Goal: Information Seeking & Learning: Learn about a topic

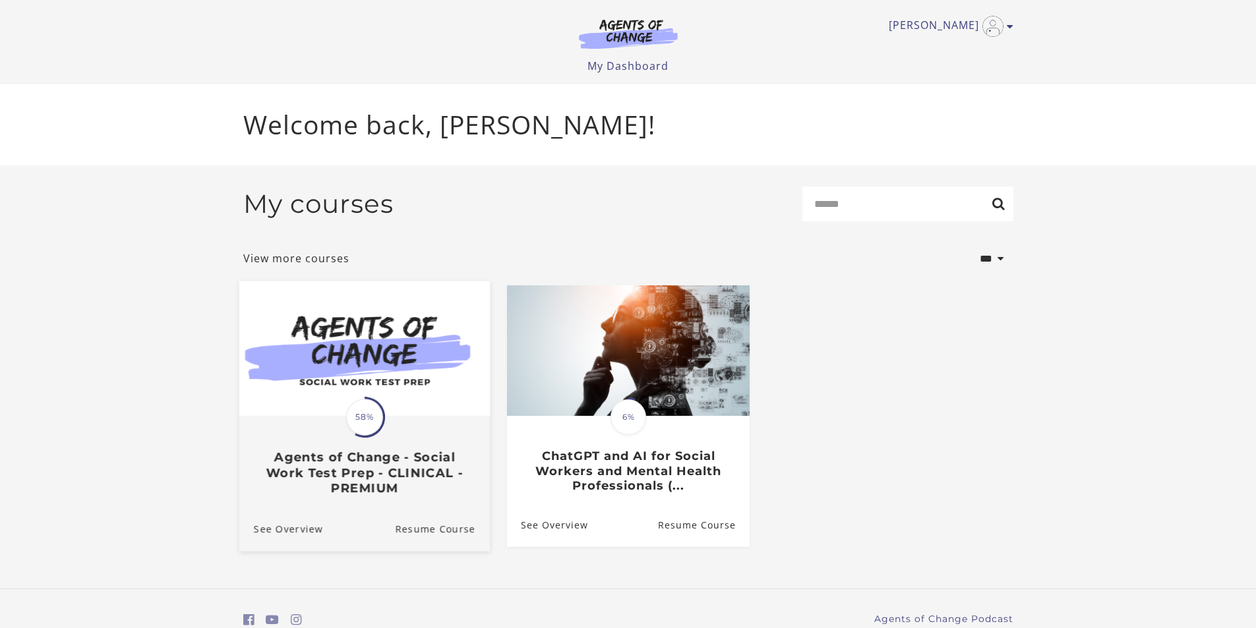
click at [344, 446] on div "Translation missing: en.liquid.partials.dashboard_course_card.progress_descript…" at bounding box center [364, 456] width 251 height 78
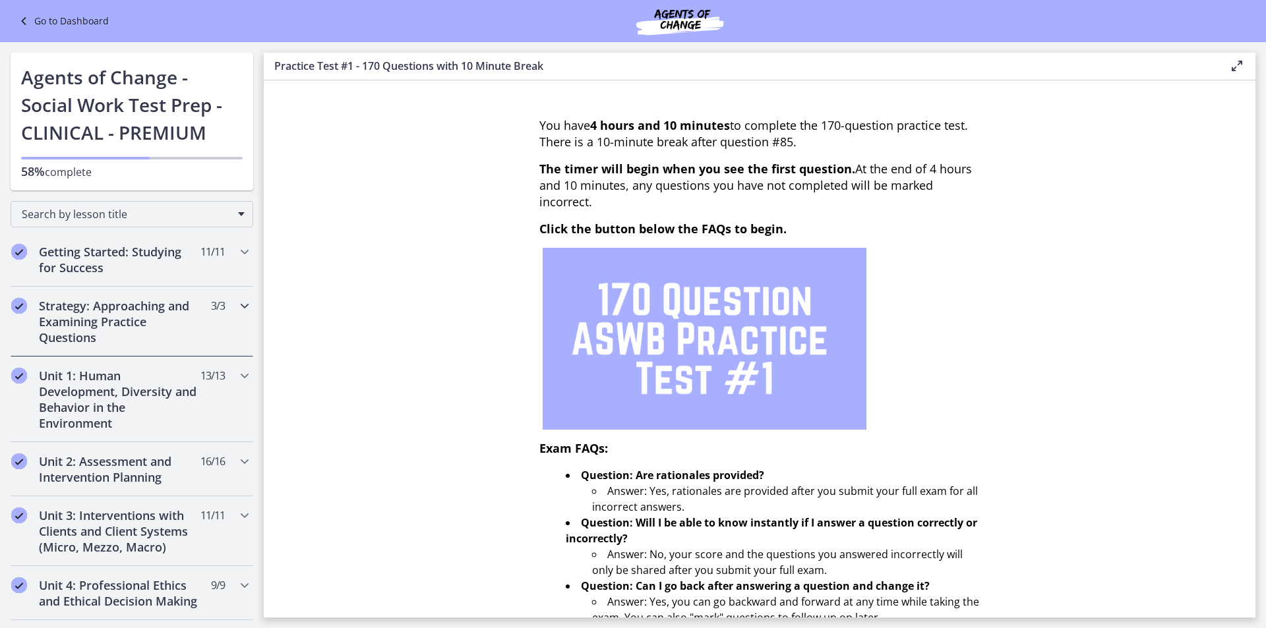
scroll to position [66, 0]
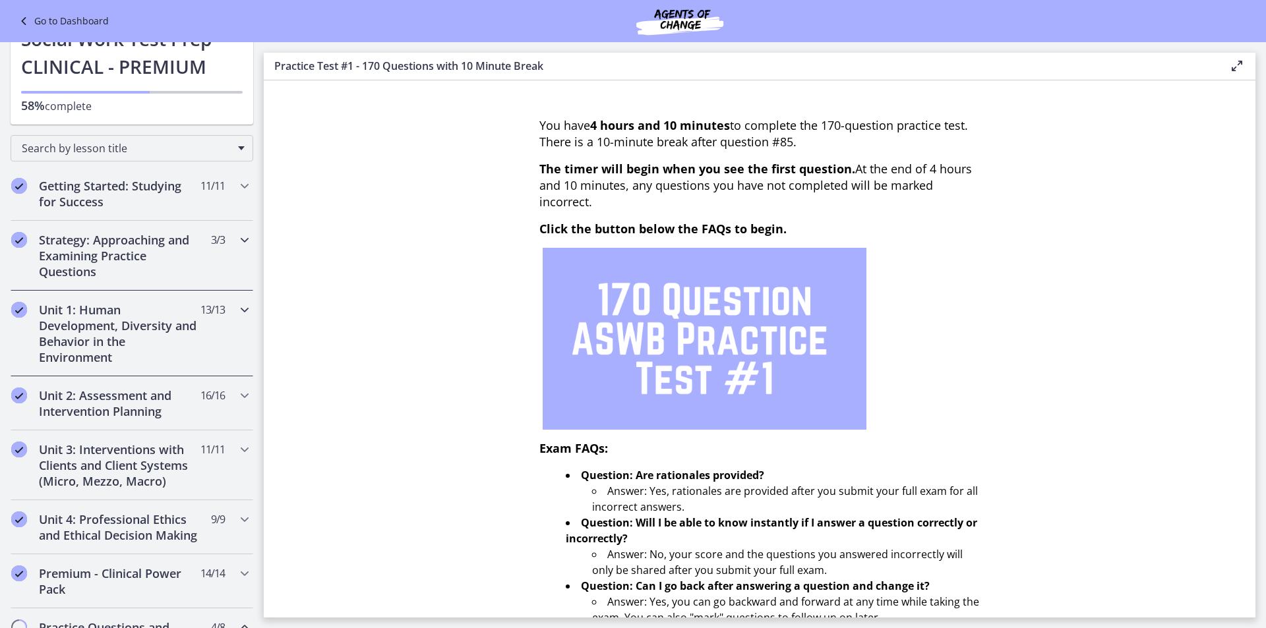
click at [117, 344] on h2 "Unit 1: Human Development, Diversity and Behavior in the Environment" at bounding box center [119, 333] width 161 height 63
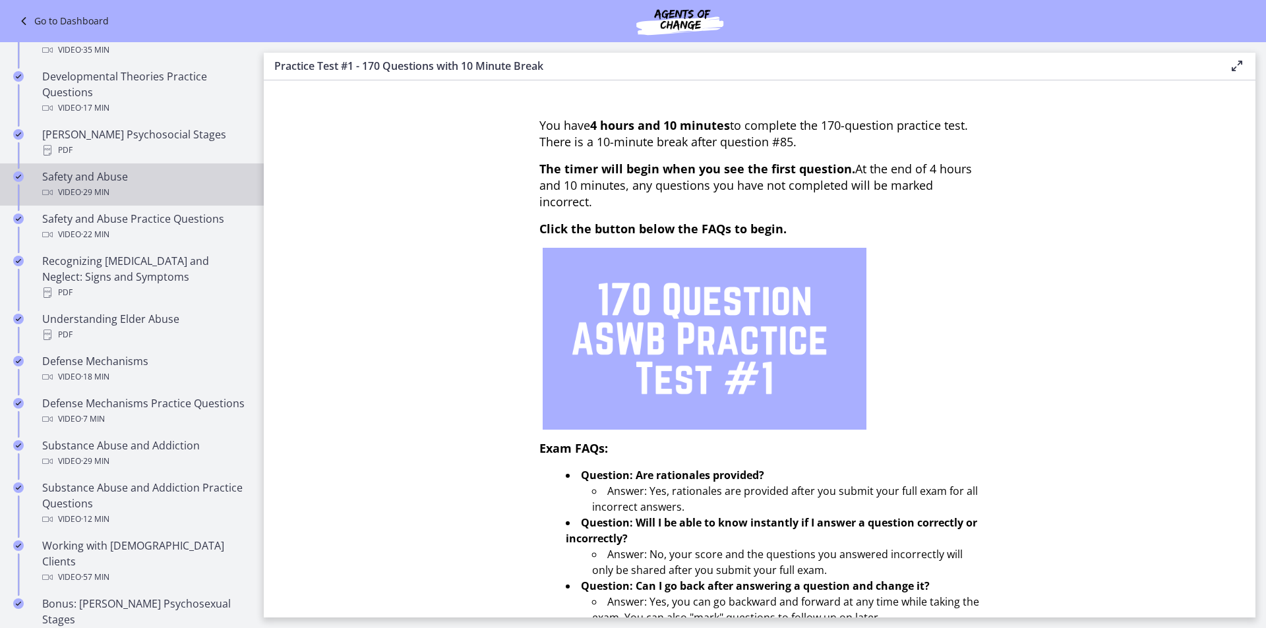
scroll to position [462, 0]
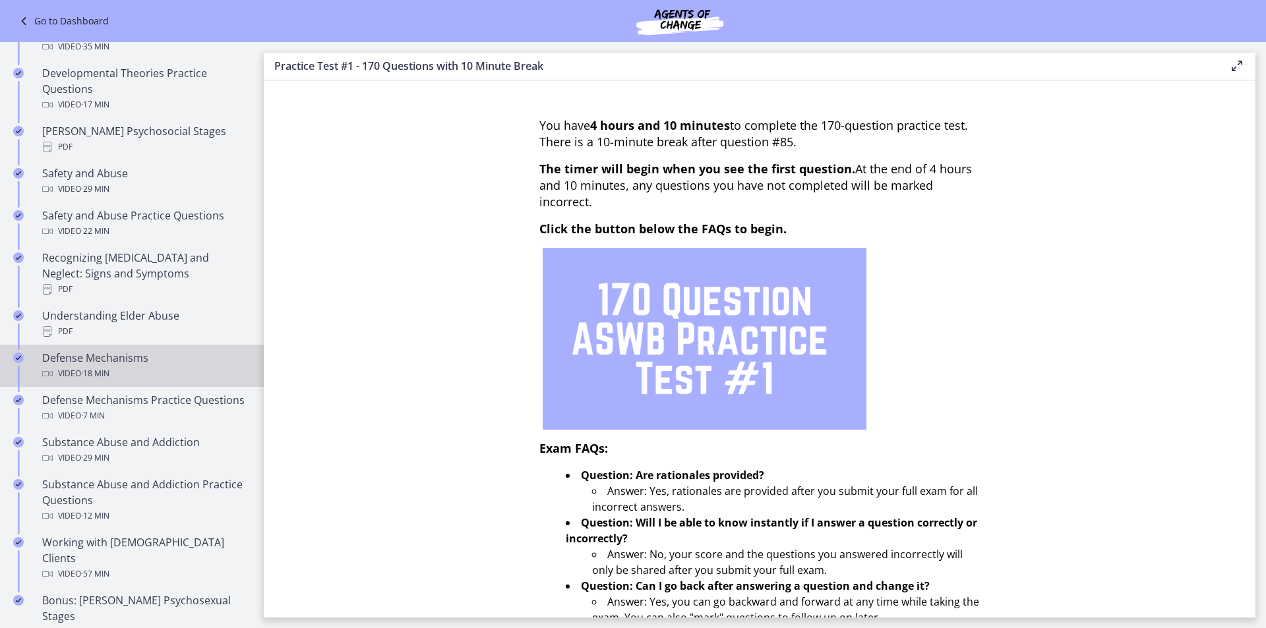
click at [121, 366] on div "Video · 18 min" at bounding box center [145, 374] width 206 height 16
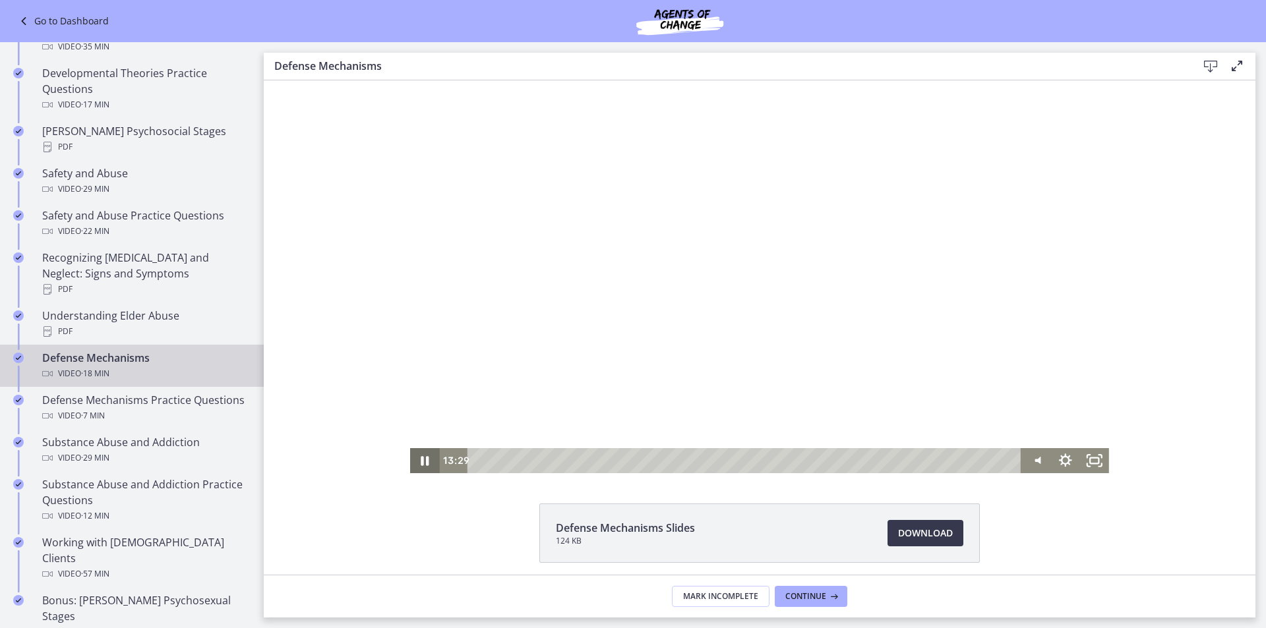
click at [419, 467] on icon "Pause" at bounding box center [424, 460] width 29 height 25
